Goal: Information Seeking & Learning: Learn about a topic

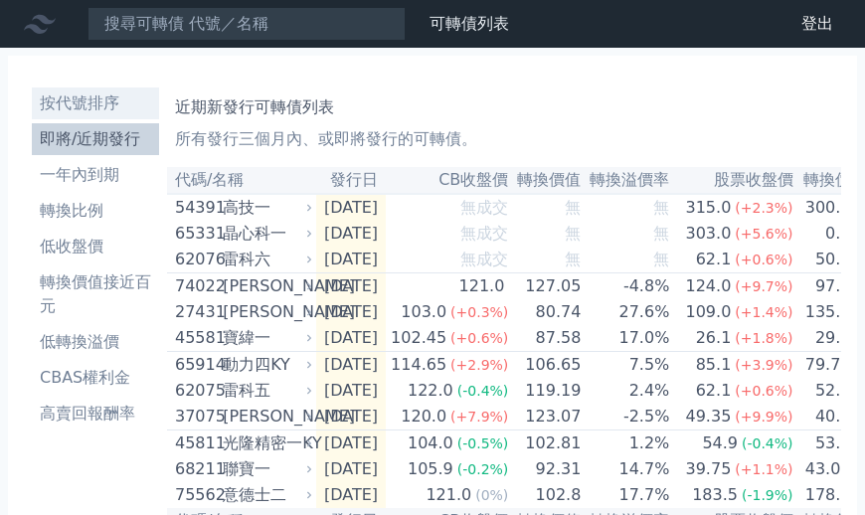
click at [67, 91] on li "按代號排序" at bounding box center [95, 103] width 127 height 24
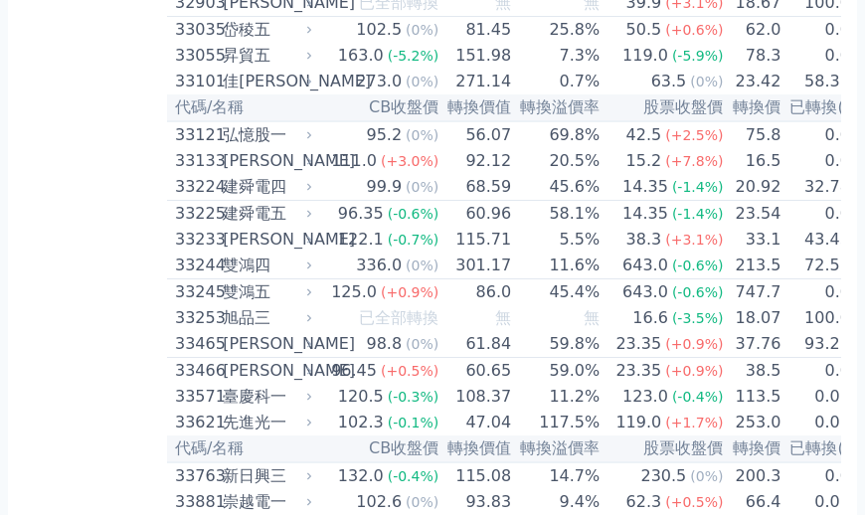
scroll to position [3432, 0]
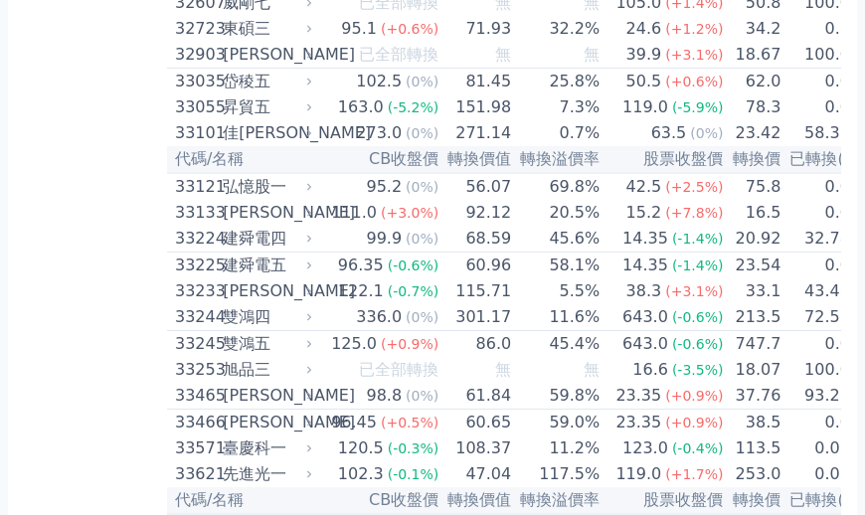
click at [352, 145] on div "273.0" at bounding box center [379, 133] width 54 height 24
